Goal: Contribute content

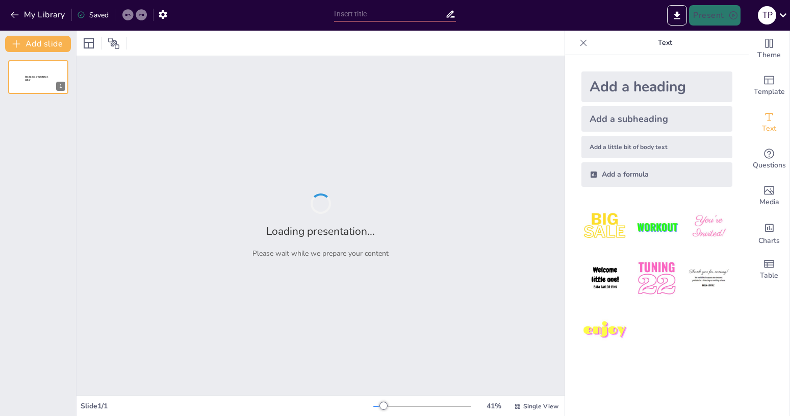
type input "Екологічний Рух в [GEOGRAPHIC_DATA]: Історія та Сучасність"
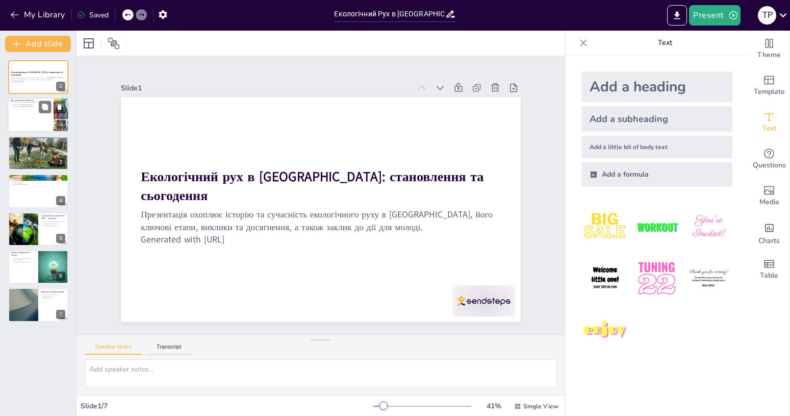
click at [38, 118] on div at bounding box center [38, 115] width 61 height 35
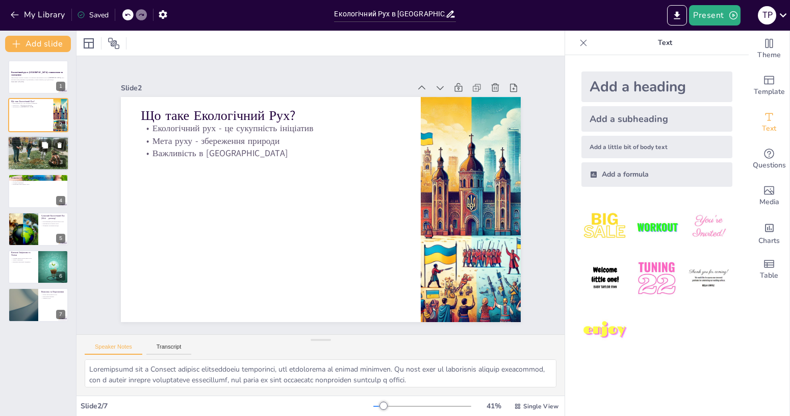
click at [24, 155] on div at bounding box center [38, 153] width 61 height 46
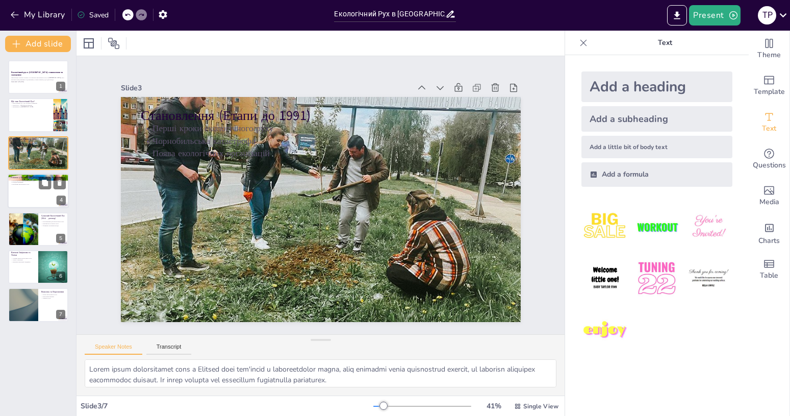
click at [23, 193] on div at bounding box center [38, 190] width 61 height 35
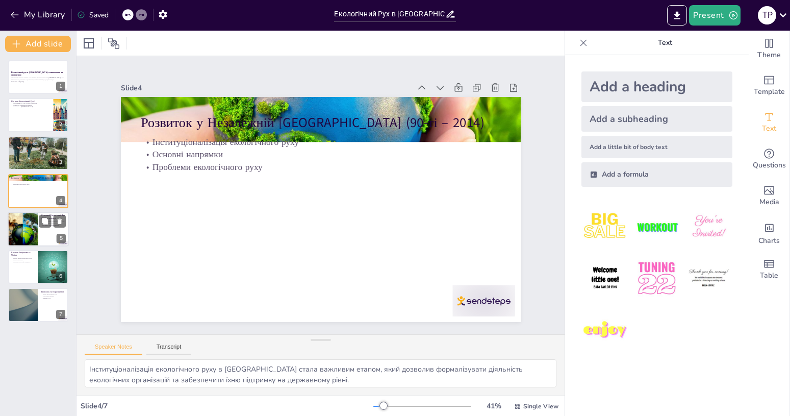
click at [24, 231] on div at bounding box center [22, 229] width 49 height 35
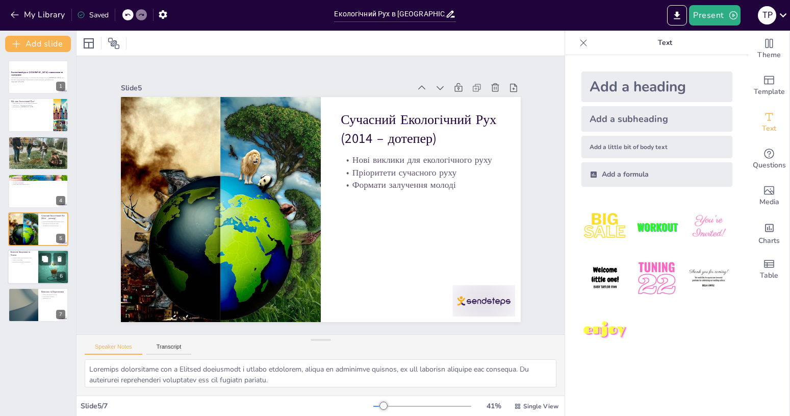
click at [23, 267] on div at bounding box center [38, 266] width 61 height 35
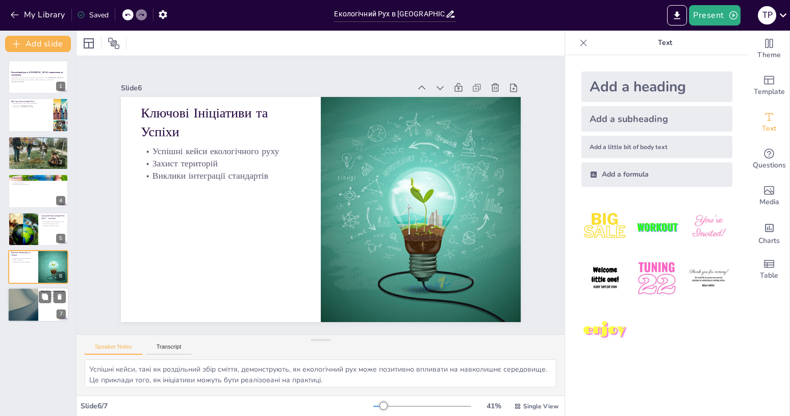
click at [22, 303] on div at bounding box center [22, 305] width 61 height 35
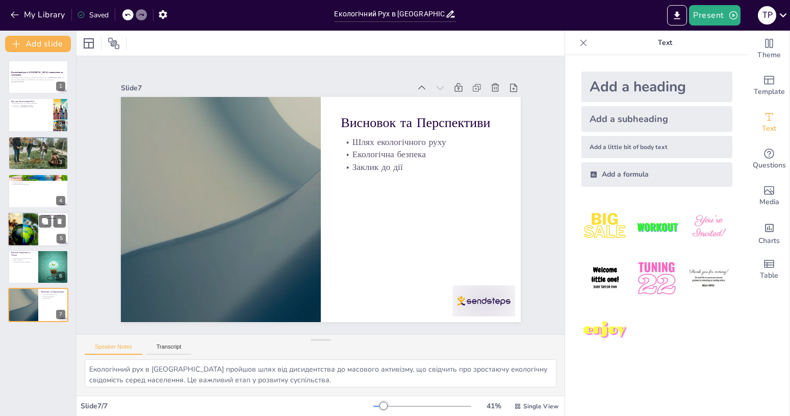
click at [24, 235] on div at bounding box center [22, 229] width 49 height 35
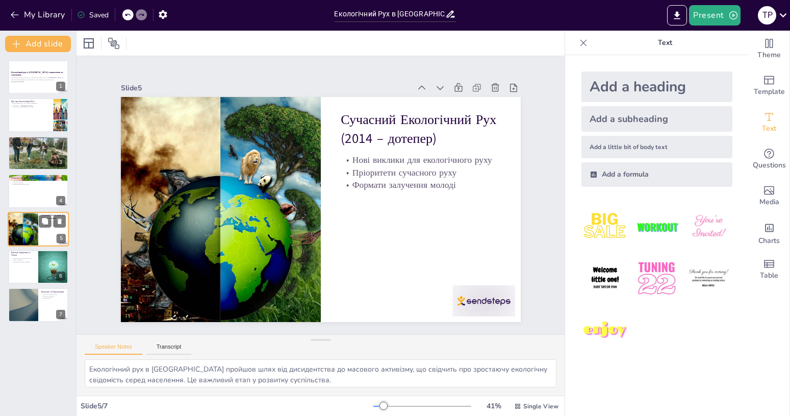
type textarea "Loremips dolorsitame con a Elitsed doeiusmodt i utlabo etdolorem, aliqua en adm…"
click at [25, 80] on p "Презентація охоплює історію та сучасність екологічного руху в [GEOGRAPHIC_DATA]…" at bounding box center [38, 79] width 55 height 4
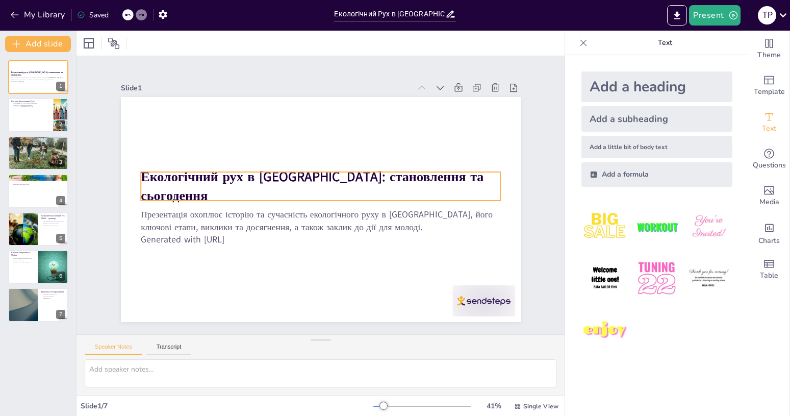
click at [159, 185] on strong "Екологічний рух в [GEOGRAPHIC_DATA]: становлення та сьогодення" at bounding box center [312, 186] width 343 height 37
click at [164, 185] on strong "Екологічний рух в [GEOGRAPHIC_DATA]: становлення та сьогодення" at bounding box center [312, 186] width 343 height 37
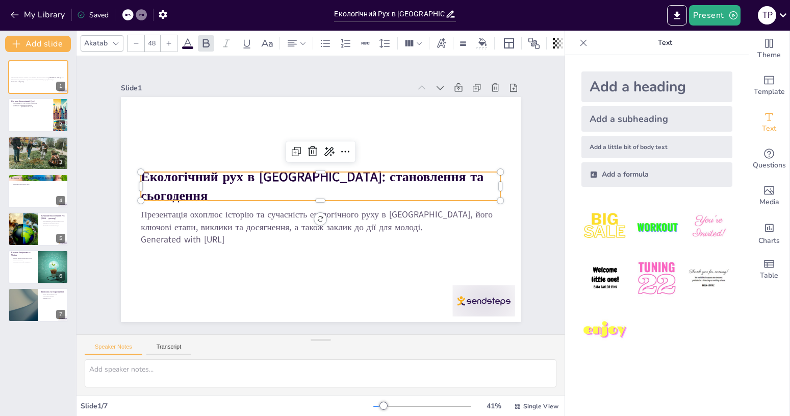
click at [164, 185] on strong "Екологічний рух в [GEOGRAPHIC_DATA]: становлення та сьогодення" at bounding box center [312, 186] width 343 height 37
click at [335, 188] on strong "Екологічний рух в [GEOGRAPHIC_DATA]: становлення та сьогодення" at bounding box center [312, 186] width 343 height 37
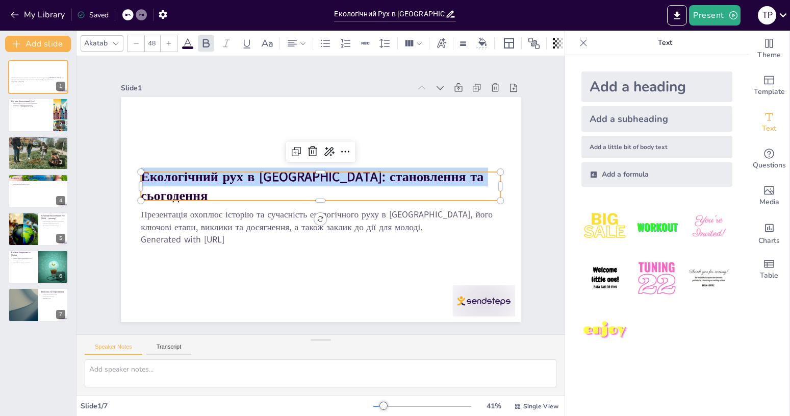
click at [335, 188] on strong "Екологічний рух в [GEOGRAPHIC_DATA]: становлення та сьогодення" at bounding box center [313, 176] width 345 height 54
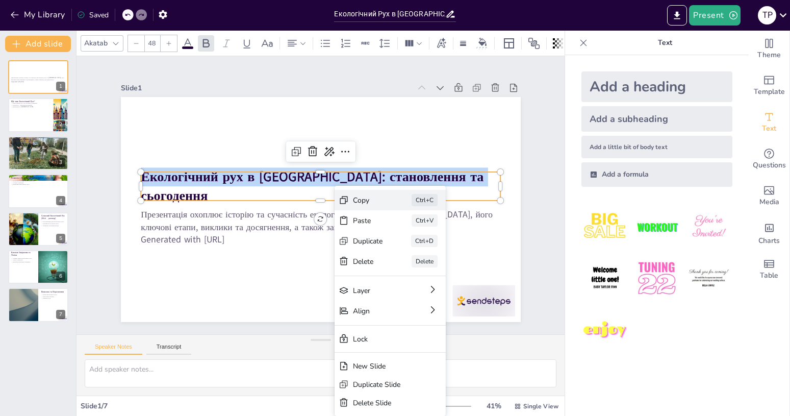
click at [417, 252] on icon at bounding box center [421, 256] width 8 height 8
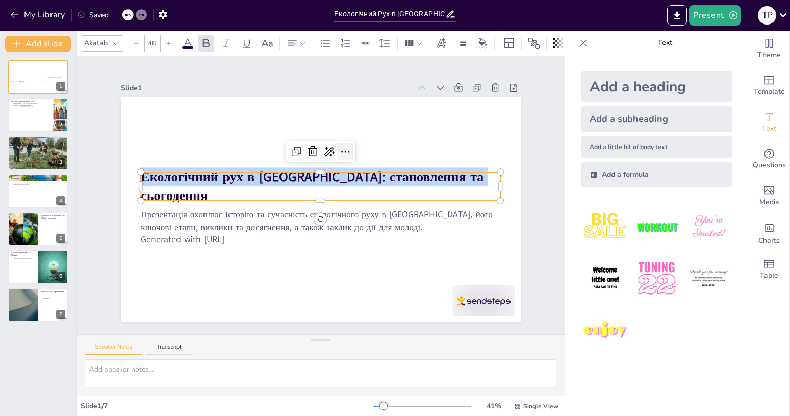
click at [340, 150] on icon at bounding box center [345, 151] width 12 height 12
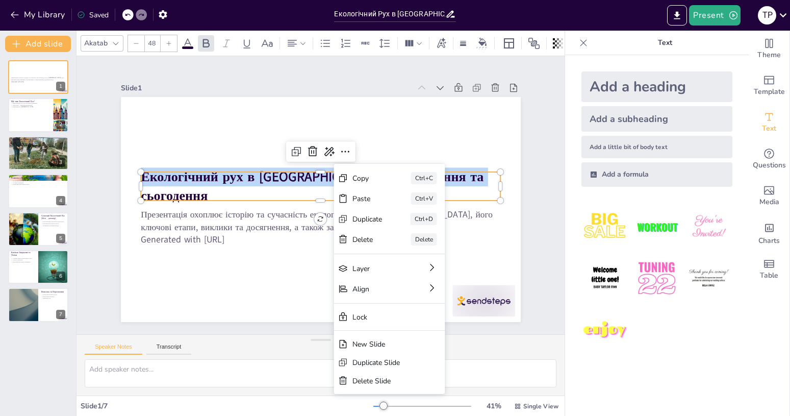
click at [249, 183] on strong "Екологічний рух в [GEOGRAPHIC_DATA]: становлення та сьогодення" at bounding box center [312, 186] width 343 height 37
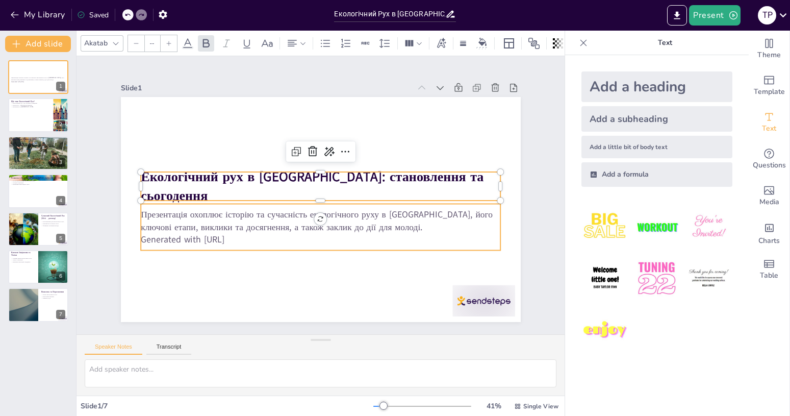
type input "32"
click at [160, 219] on p "Презентація охоплює історію та сучасність екологічного руху в [GEOGRAPHIC_DATA]…" at bounding box center [321, 220] width 360 height 25
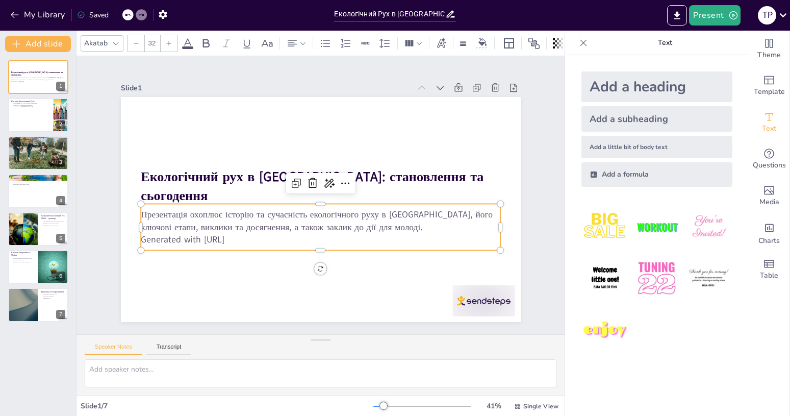
click at [207, 239] on p "Generated with [URL]" at bounding box center [321, 239] width 360 height 12
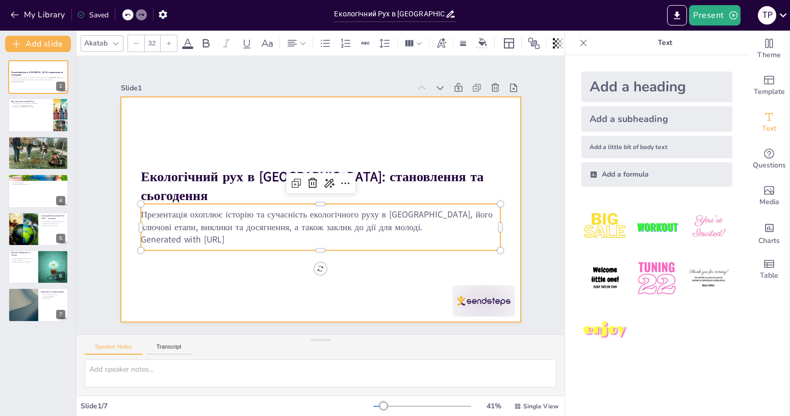
click at [242, 298] on div at bounding box center [321, 209] width 400 height 225
